Goal: Understand process/instructions

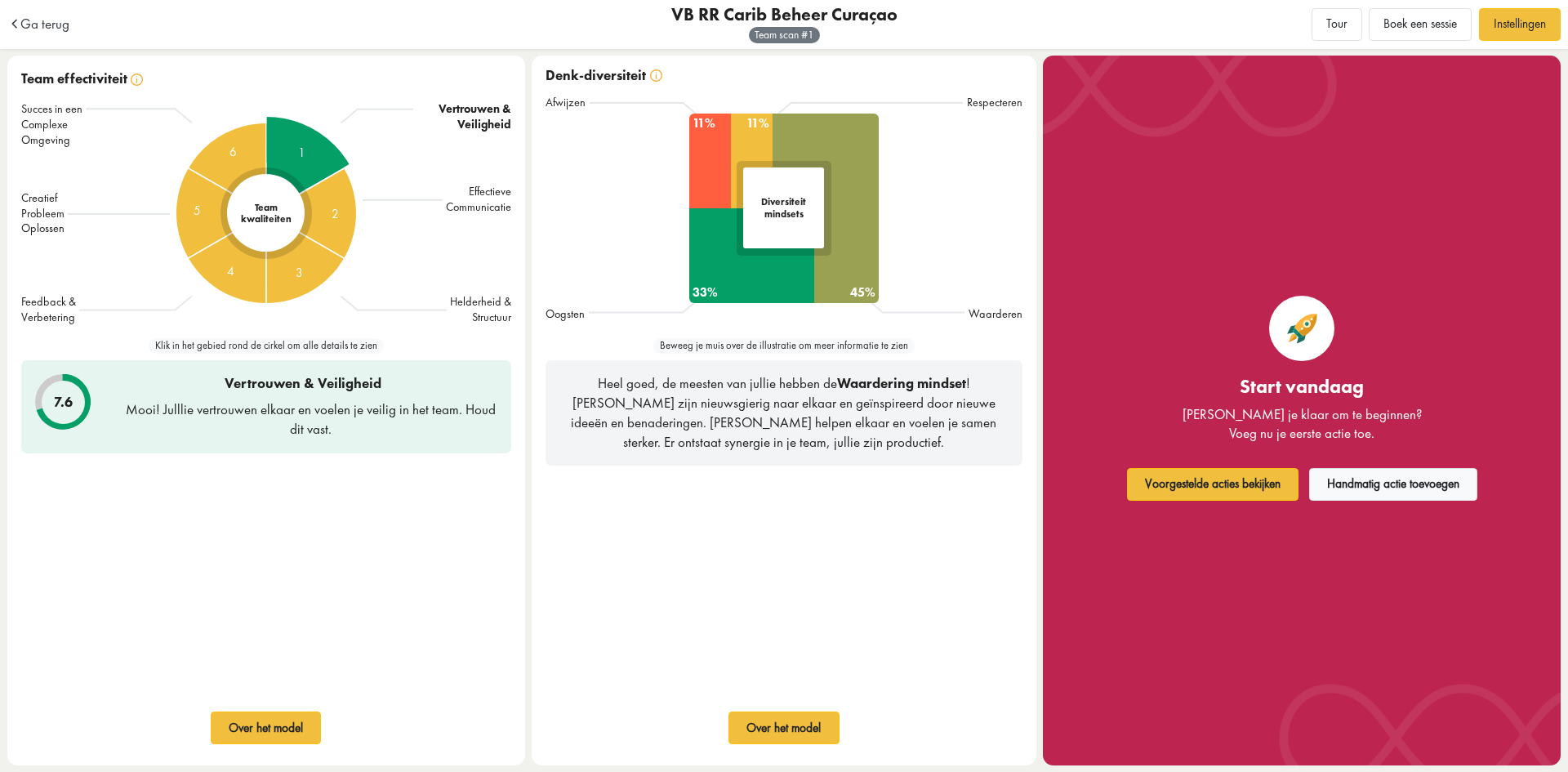
click at [307, 160] on div "1" at bounding box center [266, 213] width 193 height 193
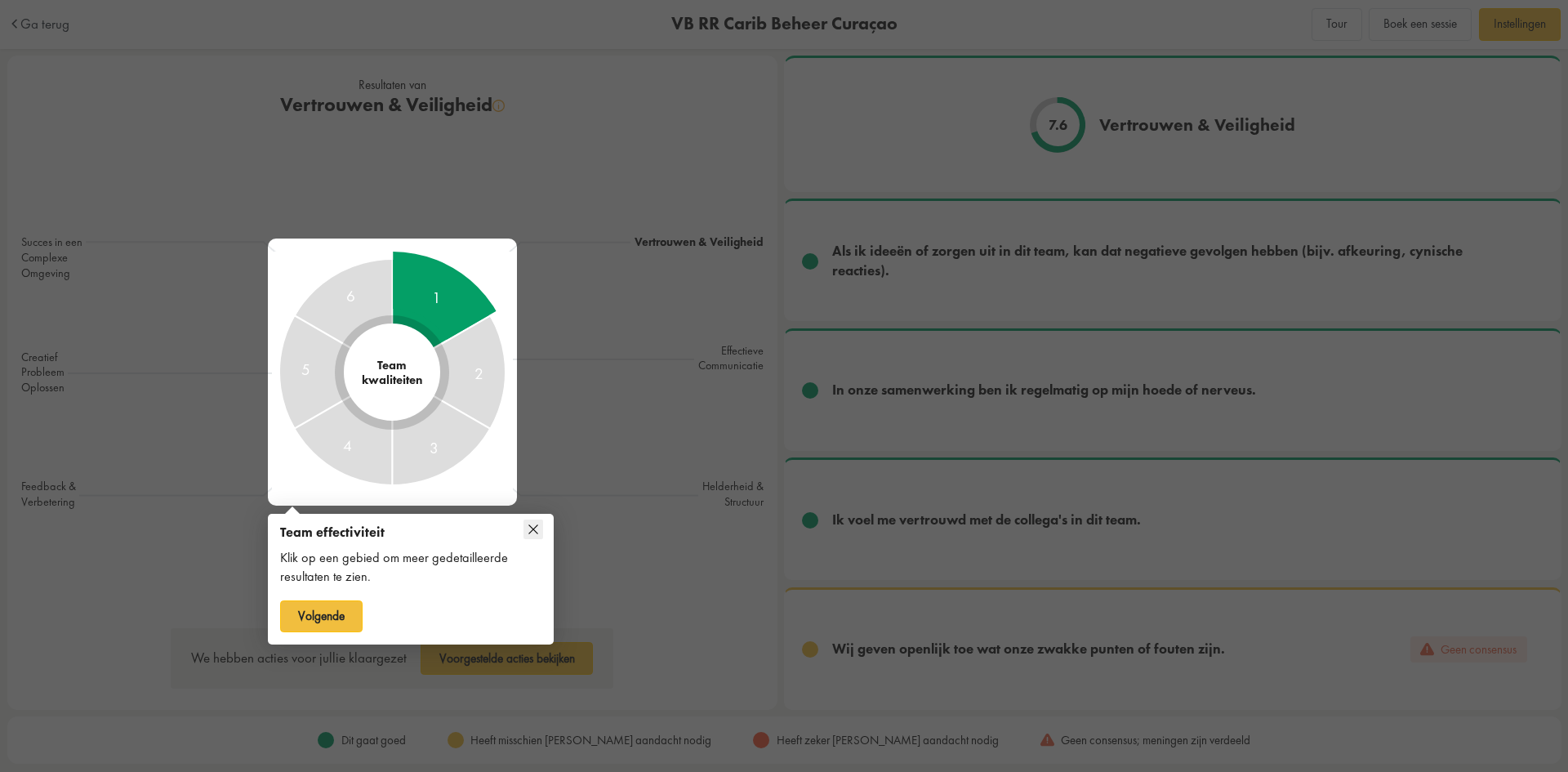
click at [533, 529] on icon at bounding box center [532, 528] width 9 height 9
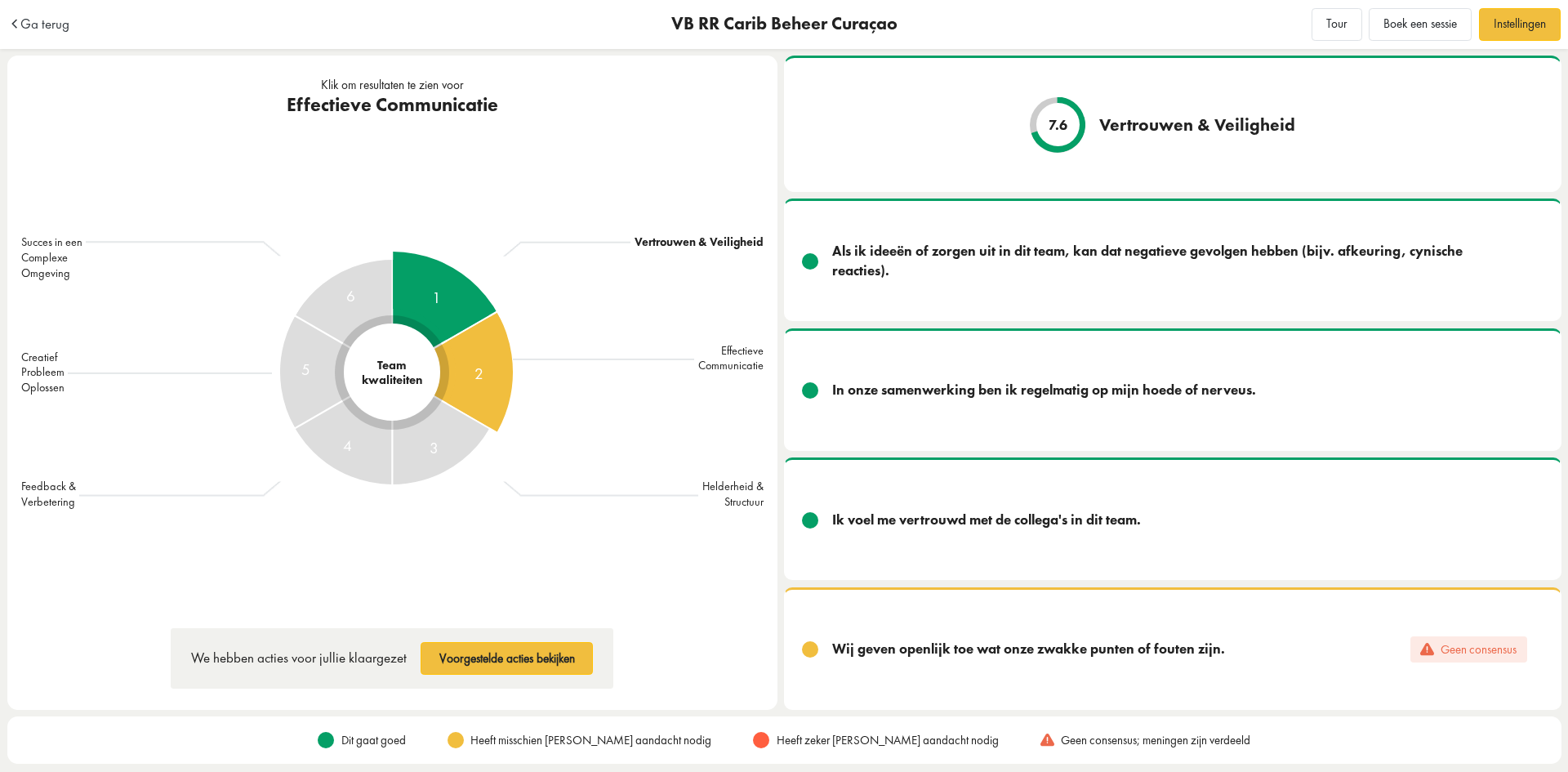
click at [473, 378] on div "2" at bounding box center [392, 372] width 329 height 329
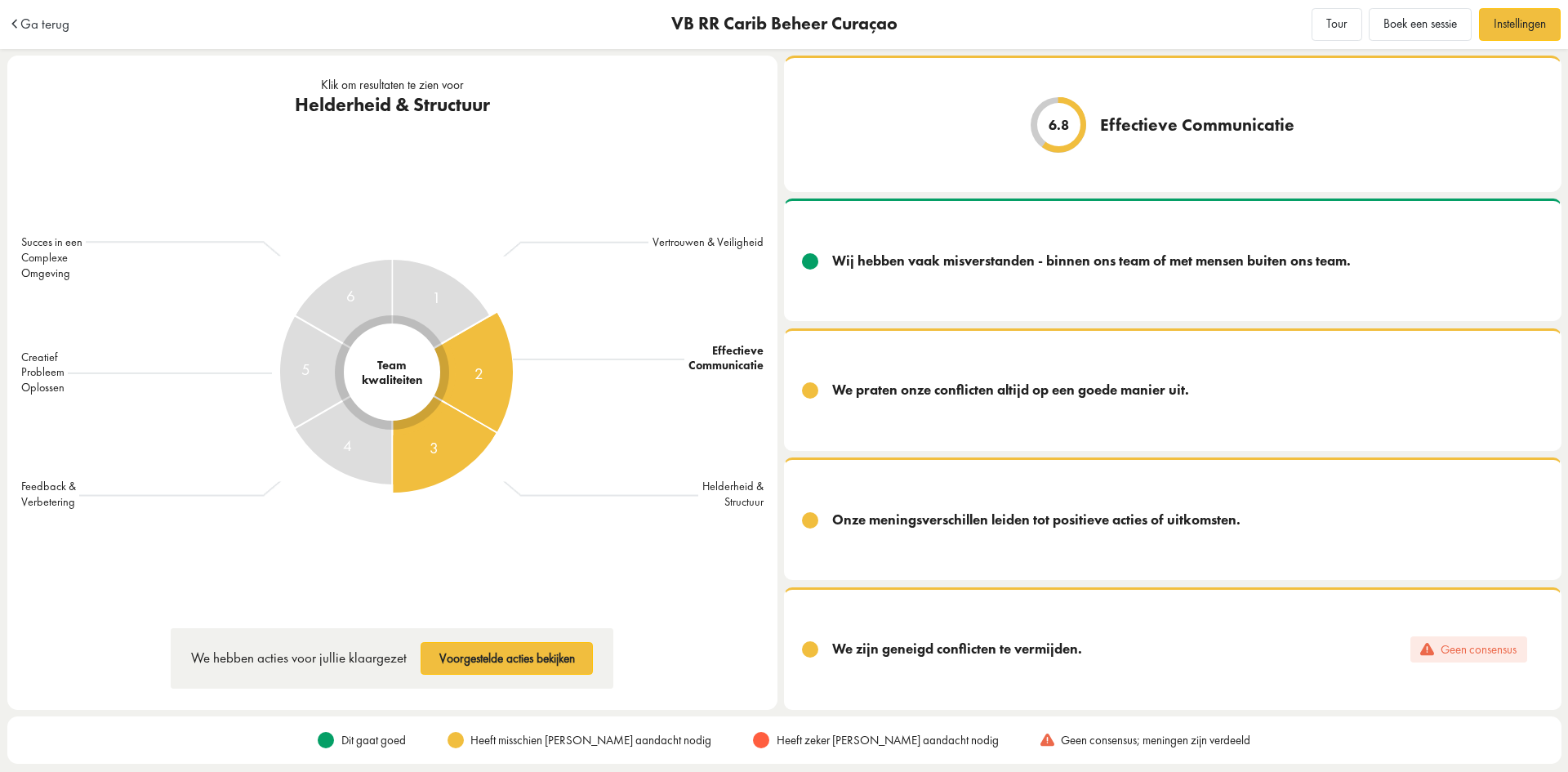
click at [446, 445] on div "3" at bounding box center [392, 372] width 329 height 329
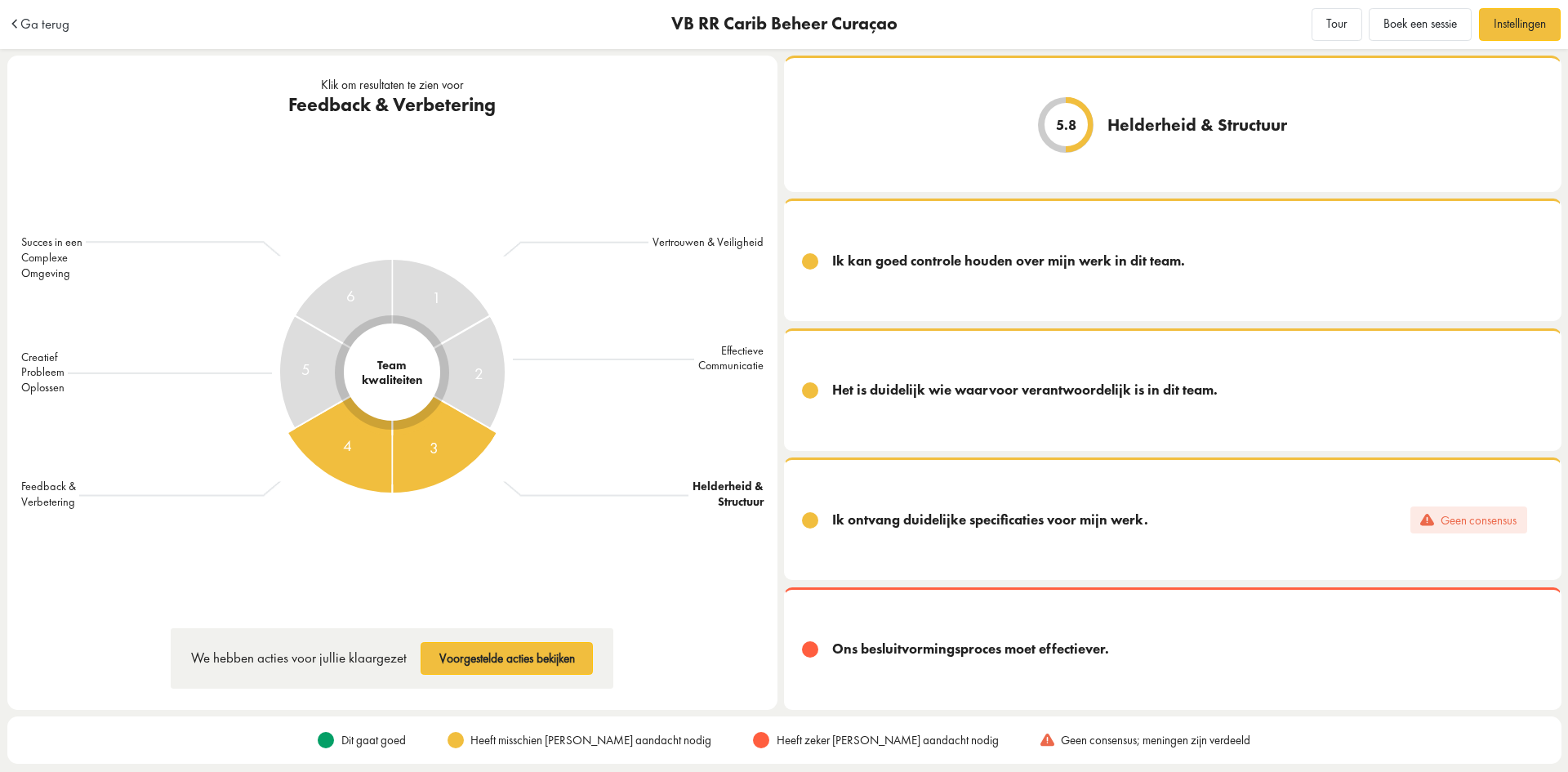
click at [373, 444] on div "4" at bounding box center [392, 371] width 241 height 241
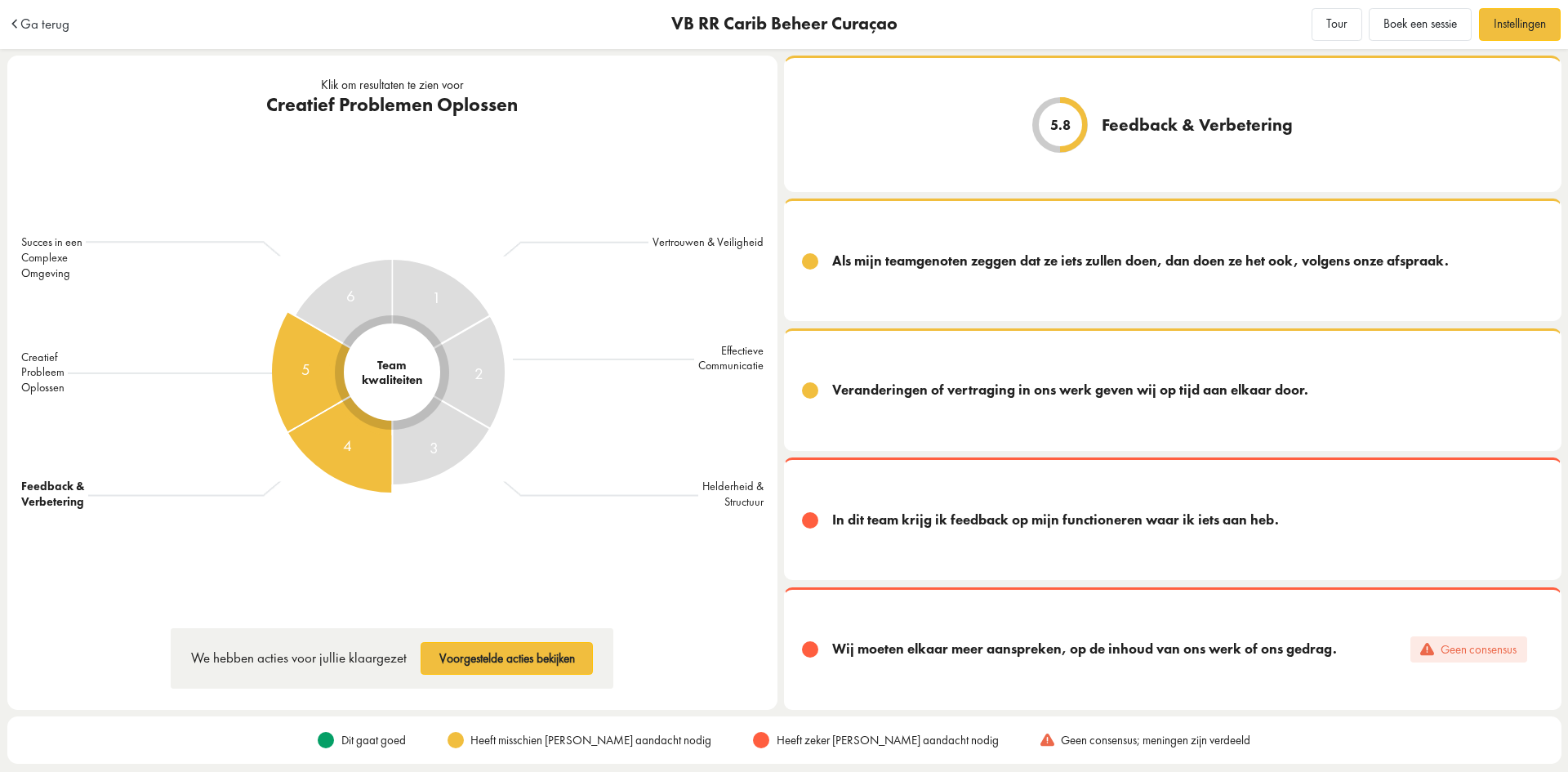
click at [313, 372] on div "5" at bounding box center [392, 372] width 329 height 329
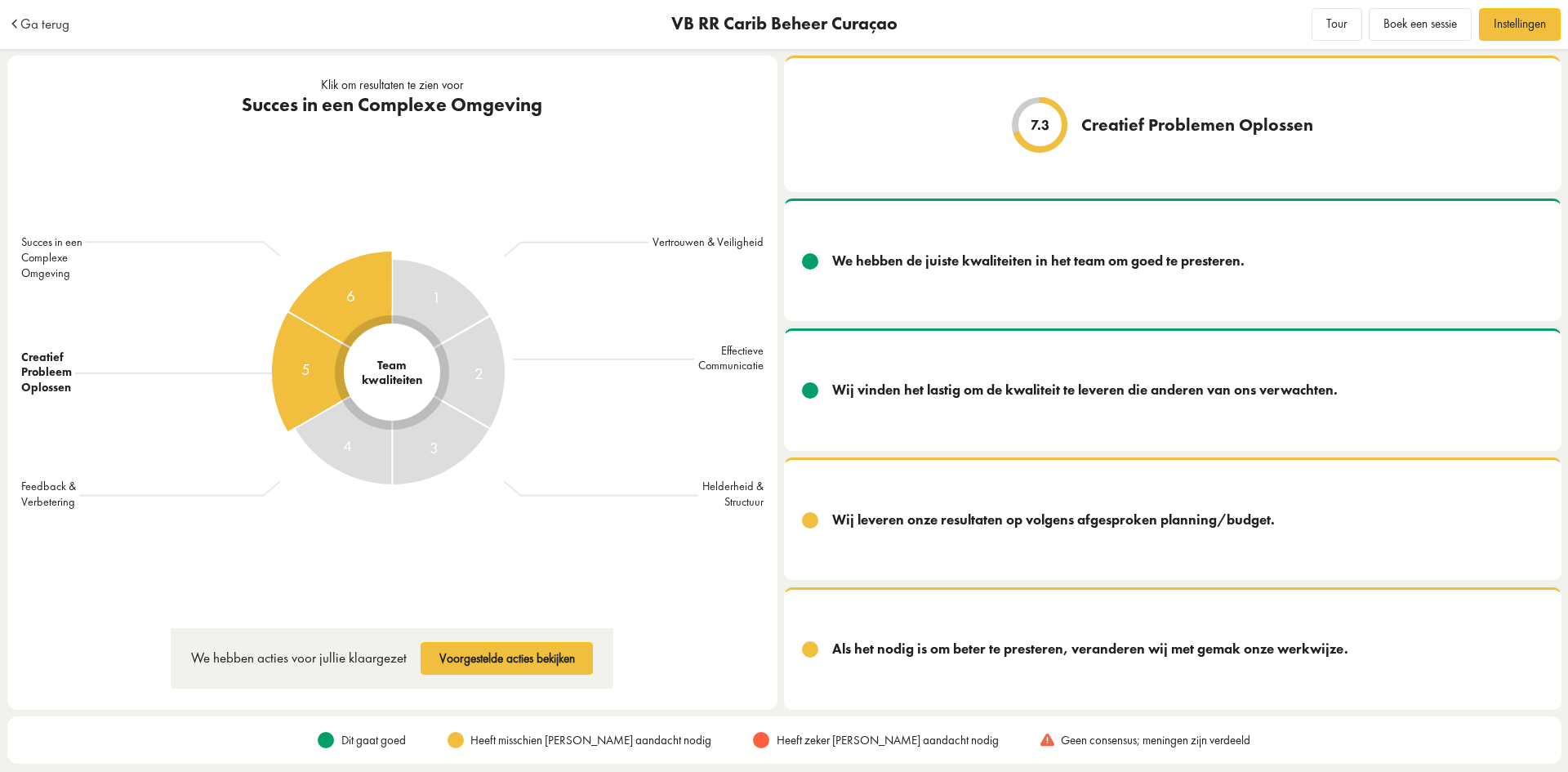
click at [341, 291] on div "6" at bounding box center [392, 372] width 329 height 329
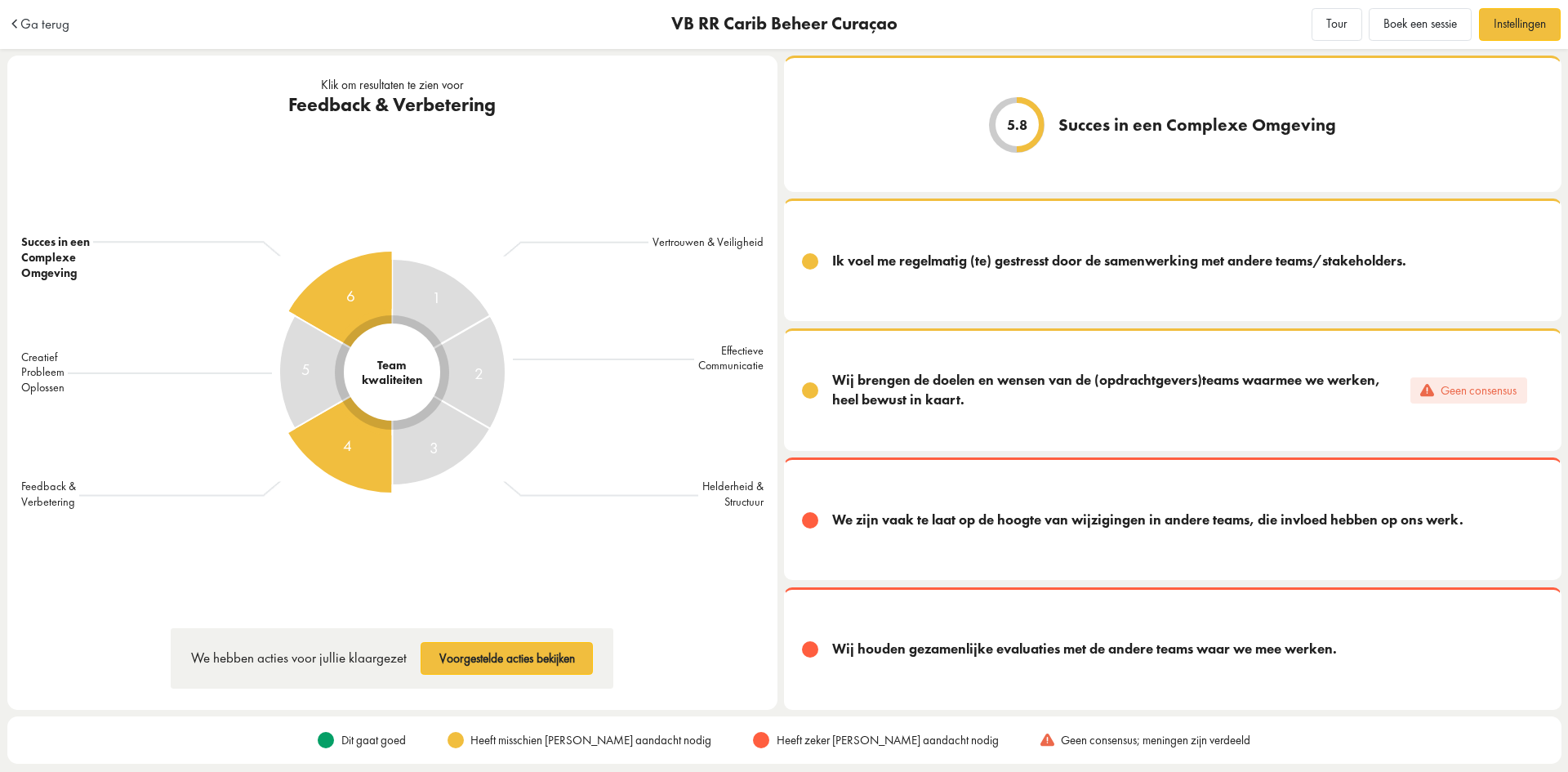
click at [360, 447] on div "4" at bounding box center [392, 371] width 241 height 241
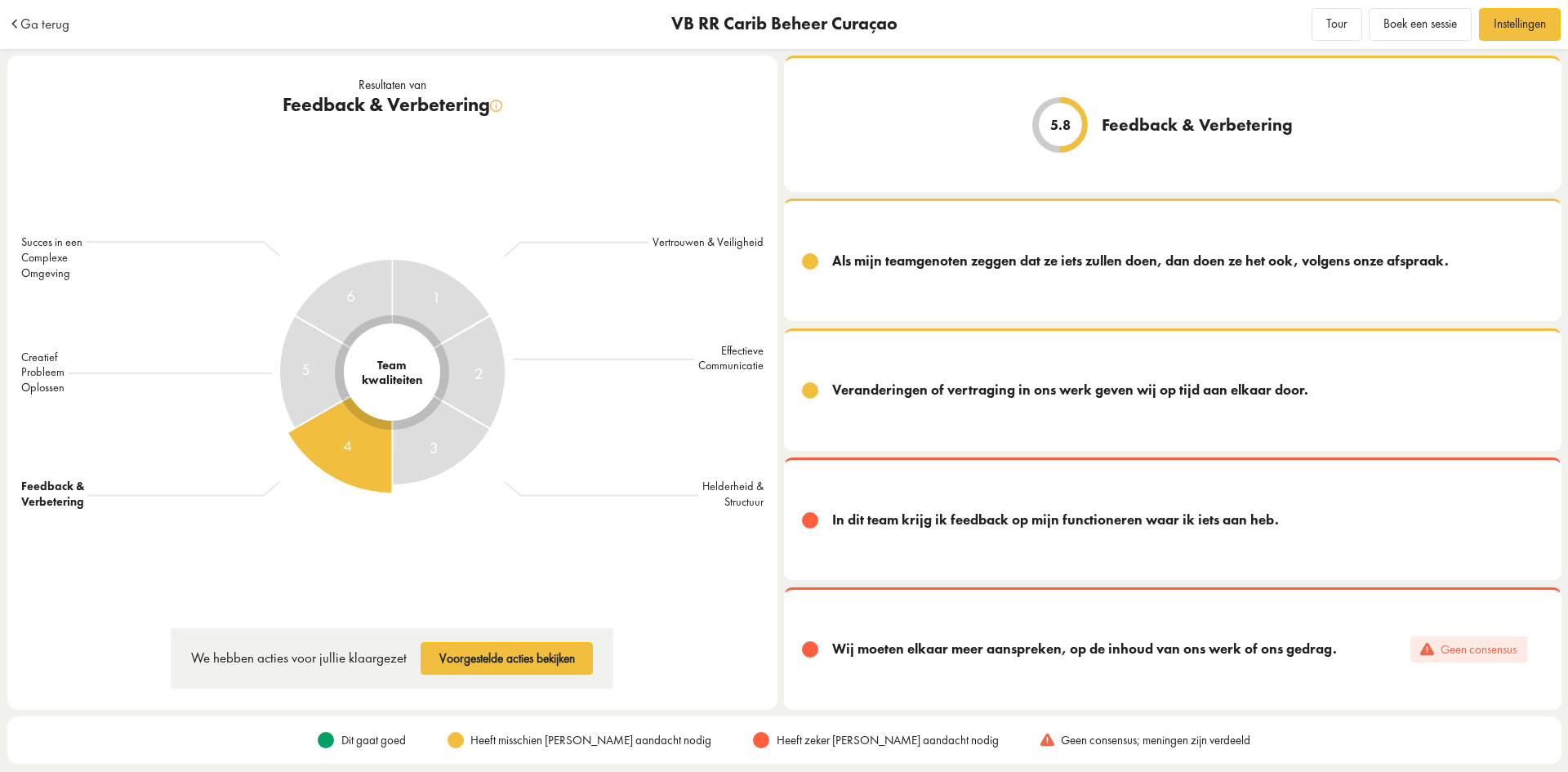
click at [47, 24] on span "Ga terug" at bounding box center [44, 24] width 49 height 14
